Goal: Task Accomplishment & Management: Manage account settings

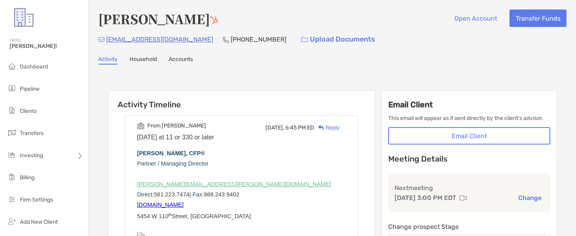
click at [531, 196] on button "Change" at bounding box center [530, 198] width 28 height 8
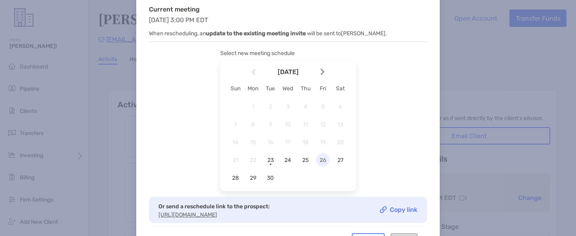
click at [323, 159] on span "26" at bounding box center [322, 160] width 13 height 7
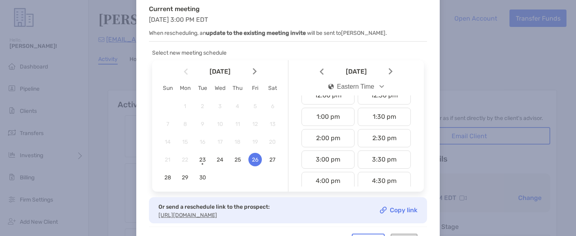
scroll to position [281, 0]
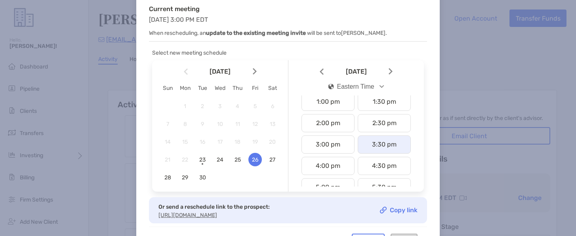
click at [380, 149] on div "3:30 pm" at bounding box center [384, 145] width 53 height 18
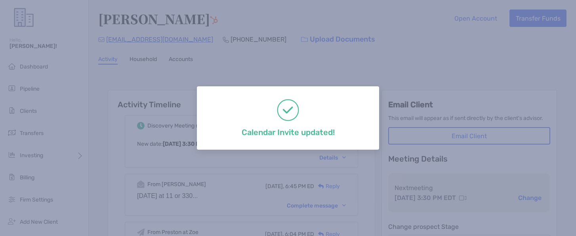
click at [269, 188] on div "Calendar Invite updated!" at bounding box center [288, 118] width 576 height 236
